Goal: Communication & Community: Answer question/provide support

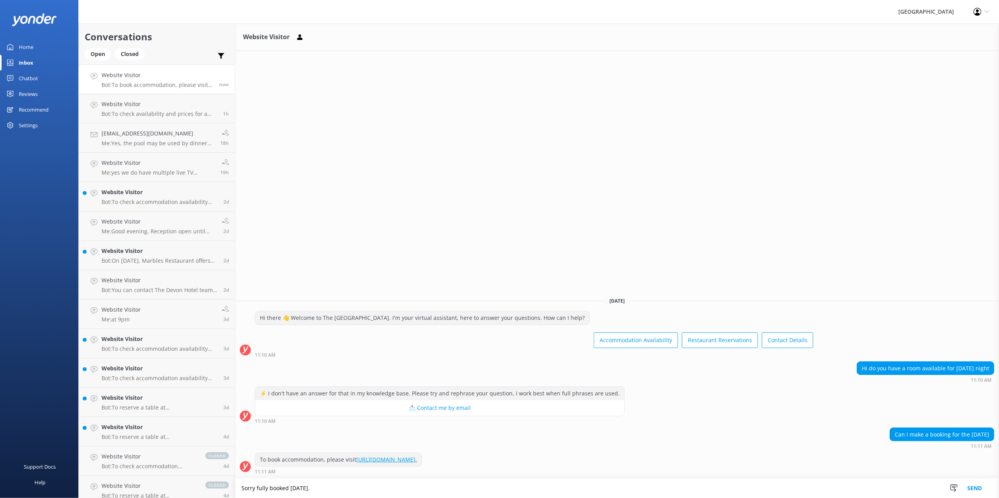
type textarea "Sorry fully booked [DATE]."
click at [970, 490] on button "Send" at bounding box center [973, 489] width 29 height 20
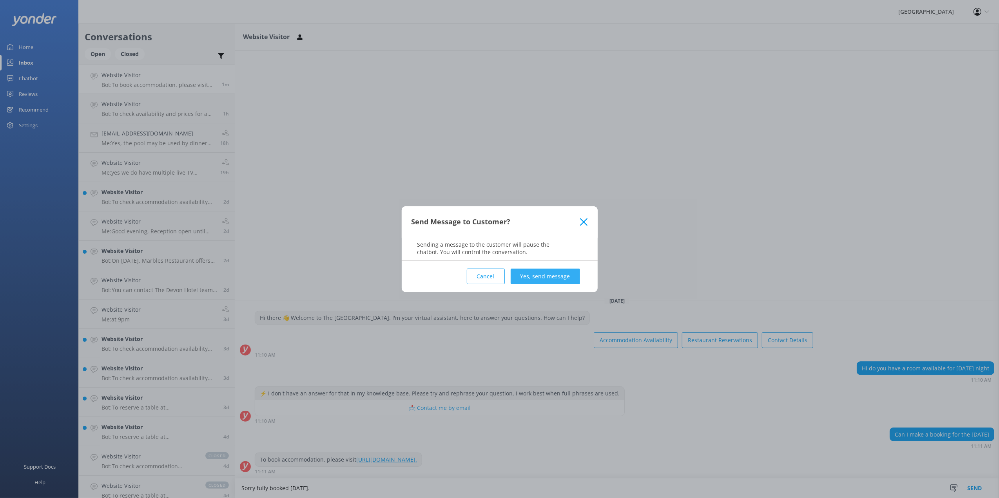
click at [524, 273] on button "Yes, send message" at bounding box center [544, 277] width 69 height 16
drag, startPoint x: 789, startPoint y: 122, endPoint x: 848, endPoint y: 30, distance: 109.6
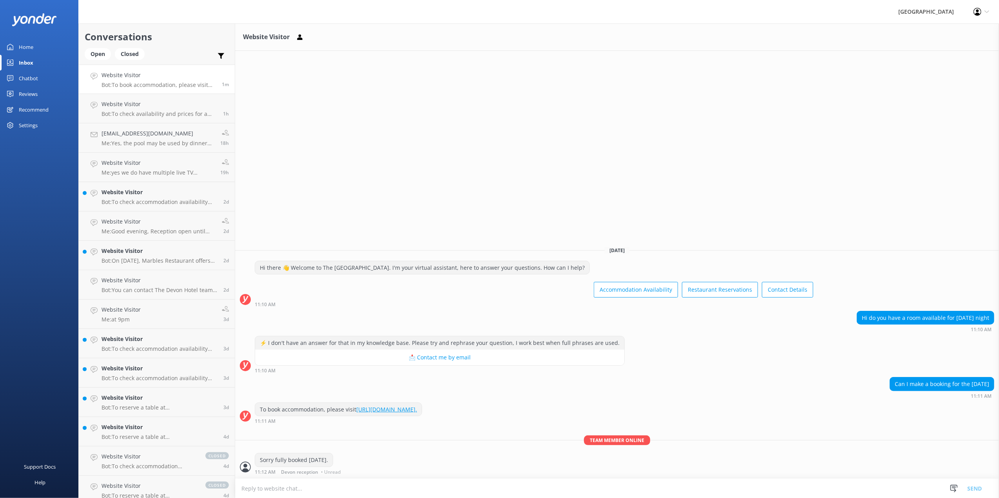
drag, startPoint x: 848, startPoint y: 30, endPoint x: 714, endPoint y: 74, distance: 141.4
click at [688, 113] on div "Website Visitor Today Hi there 👋 Welcome to The Devon Hotel chat. I'm your virt…" at bounding box center [617, 261] width 764 height 475
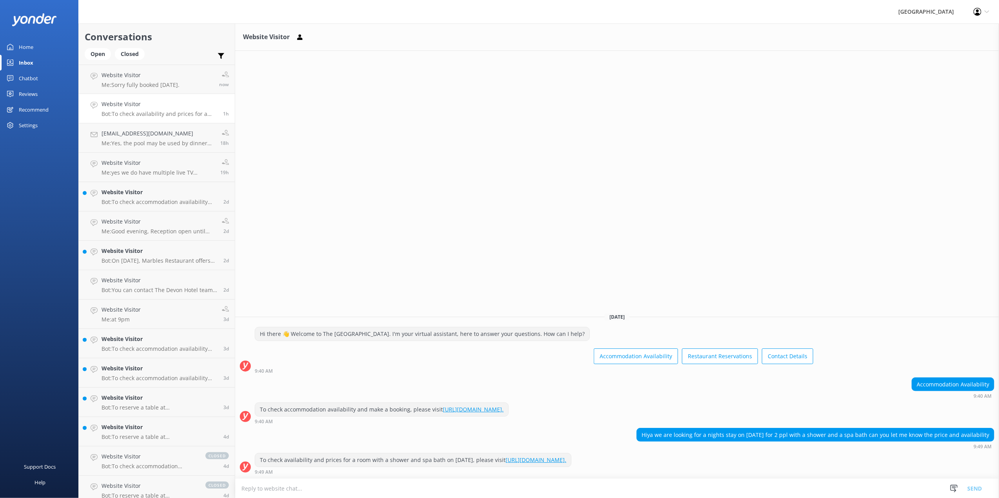
drag, startPoint x: 690, startPoint y: 436, endPoint x: 994, endPoint y: 429, distance: 303.7
click at [994, 429] on div "Hiya we are looking for a nights stay on [DATE] for 2 ppl with a shower and a s…" at bounding box center [815, 435] width 358 height 14
click at [682, 438] on div "Hiya we are looking for a nights stay on [DATE] for 2 ppl with a shower and a s…" at bounding box center [815, 435] width 357 height 13
click at [276, 490] on textarea at bounding box center [617, 488] width 764 height 19
type textarea "U"
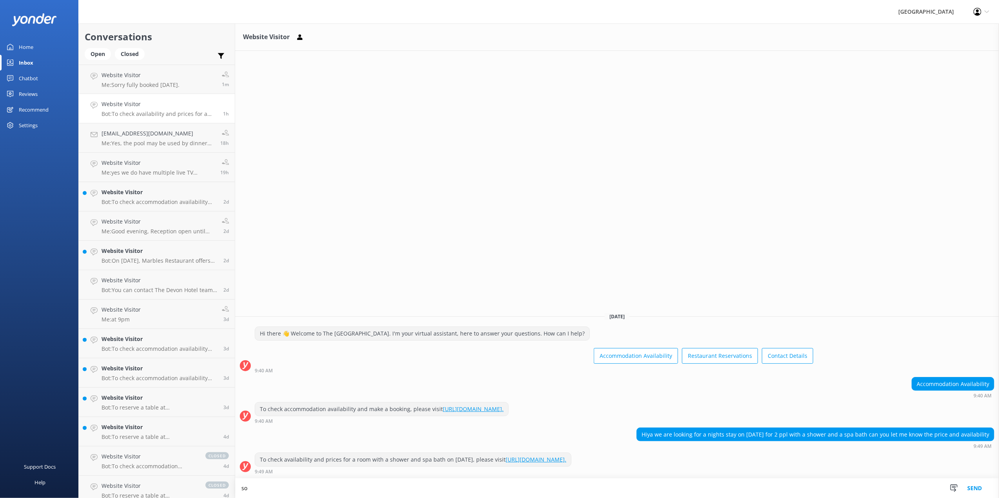
type textarea "s"
type textarea "Sorry, fully booked on the requested date."
click at [975, 489] on button "Send" at bounding box center [973, 489] width 29 height 20
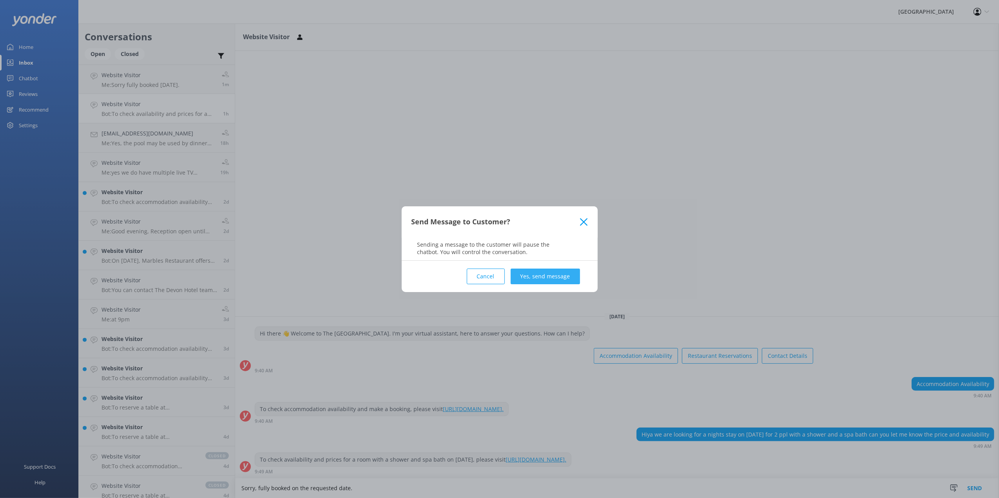
click at [540, 273] on button "Yes, send message" at bounding box center [544, 277] width 69 height 16
